Goal: Obtain resource: Download file/media

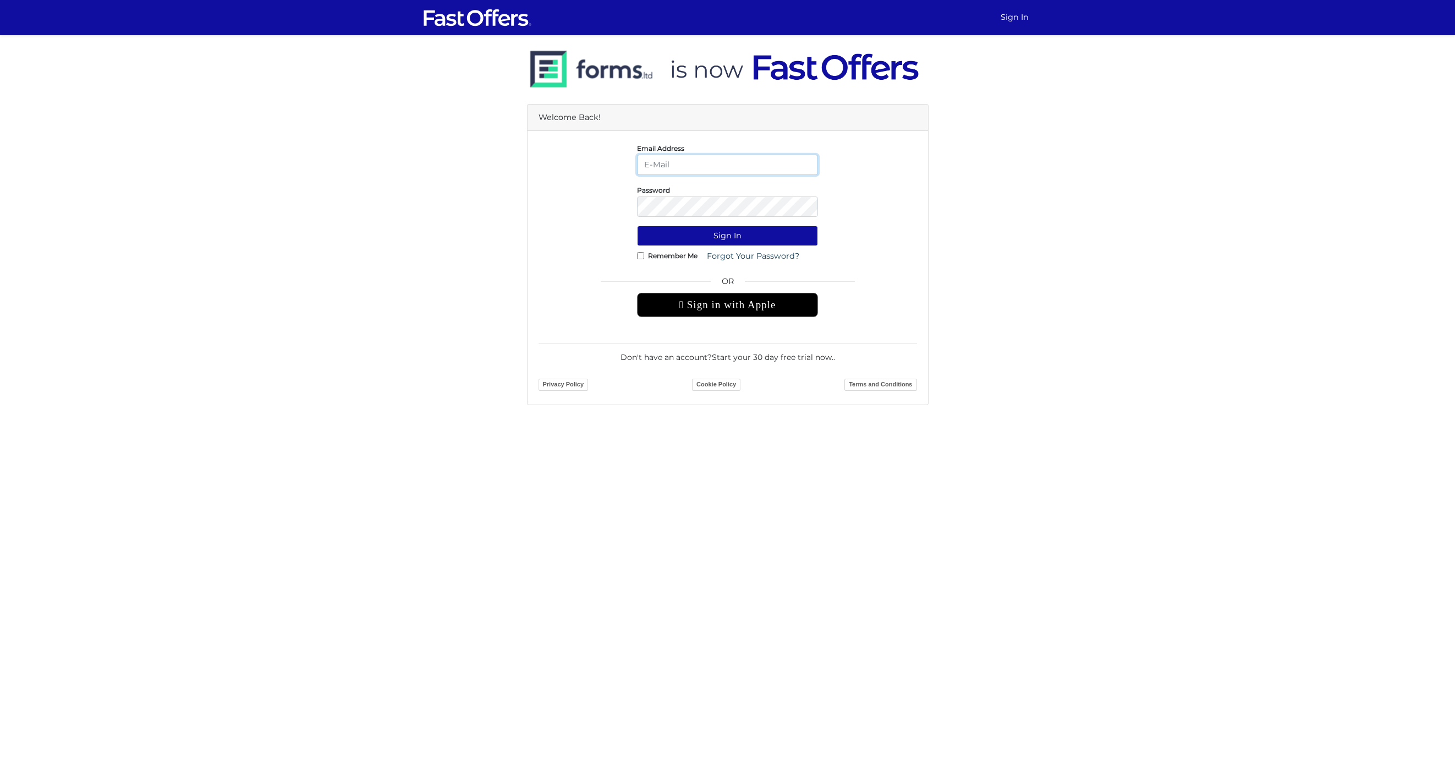
type input "[PERSON_NAME][EMAIL_ADDRESS][DOMAIN_NAME]"
click at [749, 231] on button "Sign In" at bounding box center [727, 236] width 181 height 20
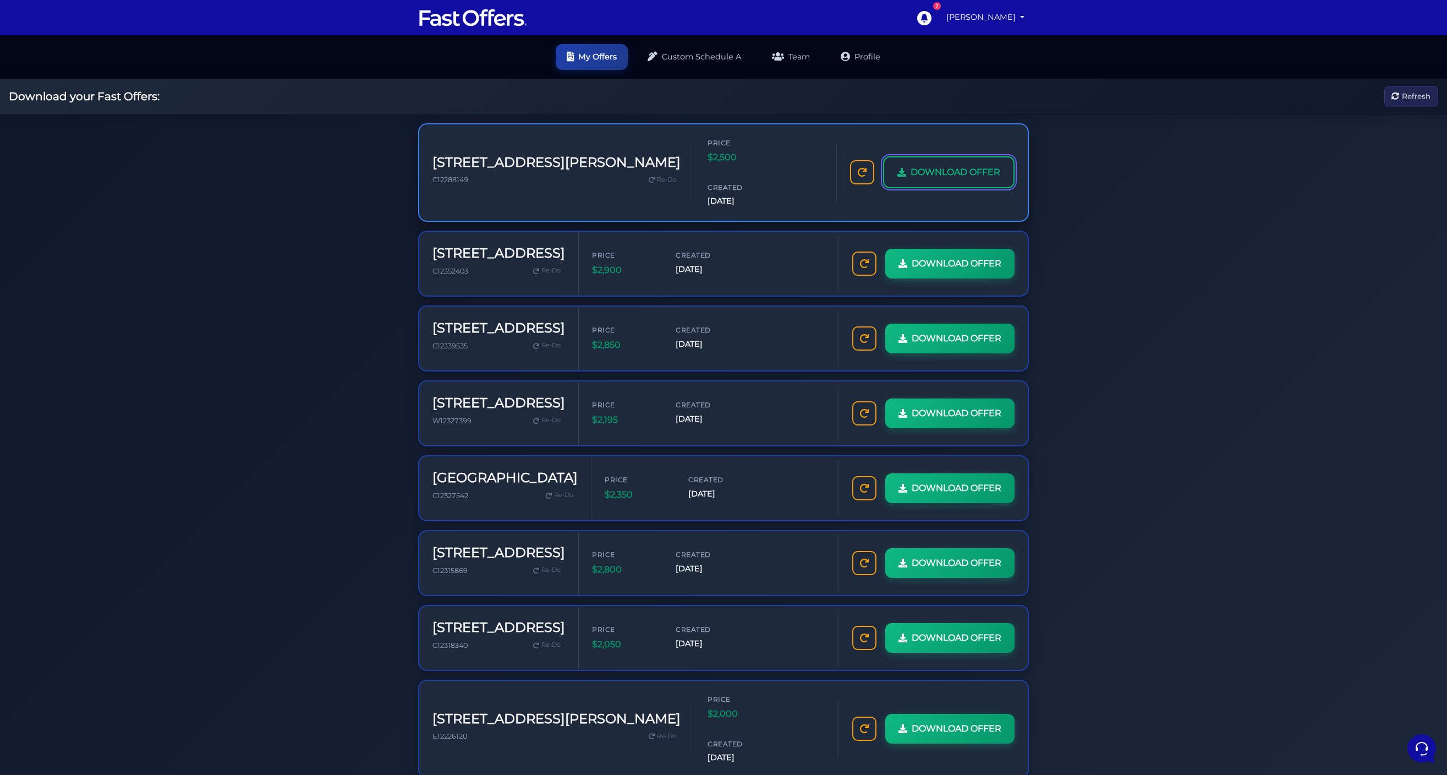
click at [963, 165] on span "DOWNLOAD OFFER" at bounding box center [956, 172] width 90 height 14
